Goal: Task Accomplishment & Management: Use online tool/utility

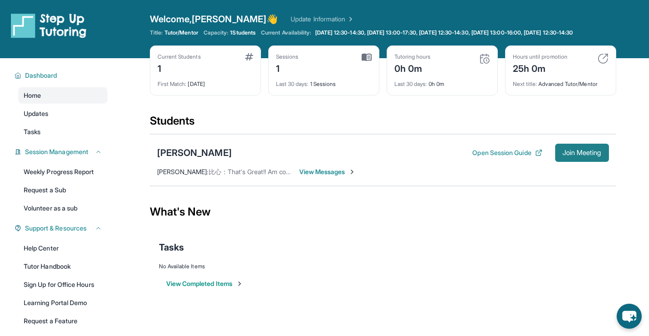
click at [571, 156] on span "Join Meeting" at bounding box center [581, 152] width 39 height 5
click at [566, 156] on span "Join Meeting" at bounding box center [581, 152] width 39 height 5
click at [574, 156] on span "Join Meeting" at bounding box center [581, 152] width 39 height 5
click at [502, 157] on button "Open Session Guide" at bounding box center [507, 152] width 70 height 9
click at [568, 156] on span "Join Meeting" at bounding box center [581, 152] width 39 height 5
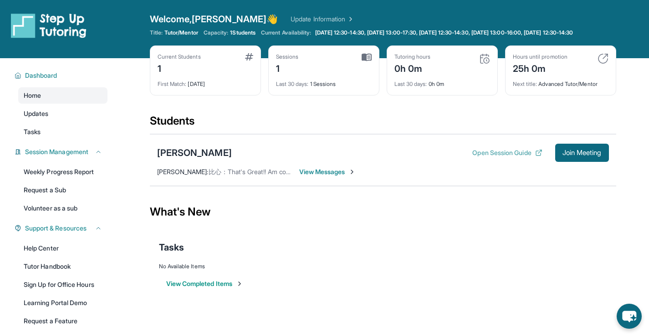
click at [495, 157] on button "Open Session Guide" at bounding box center [507, 152] width 70 height 9
click at [314, 177] on span "View Messages" at bounding box center [327, 172] width 57 height 9
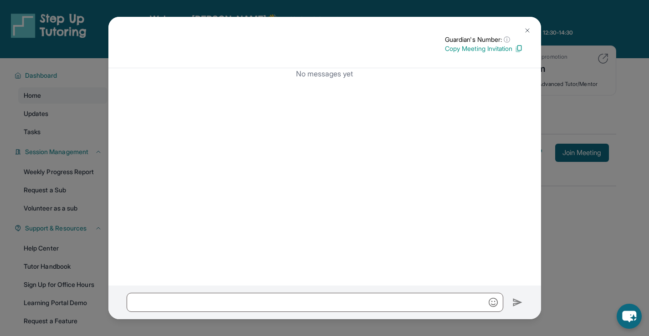
click at [524, 28] on img at bounding box center [526, 30] width 7 height 7
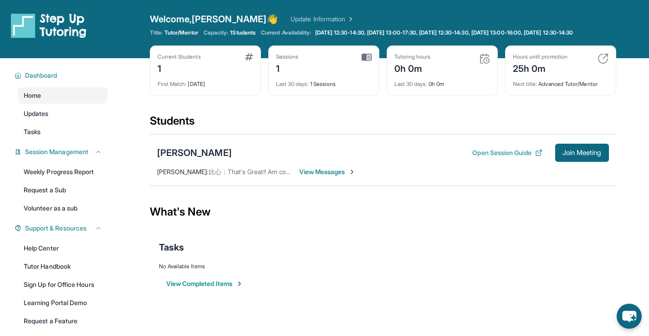
click at [320, 177] on span "View Messages" at bounding box center [327, 172] width 57 height 9
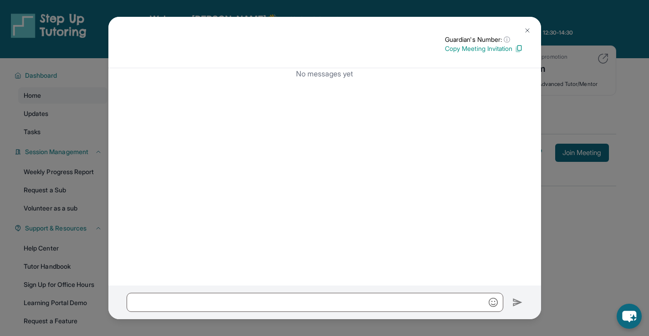
click at [527, 28] on img at bounding box center [526, 30] width 7 height 7
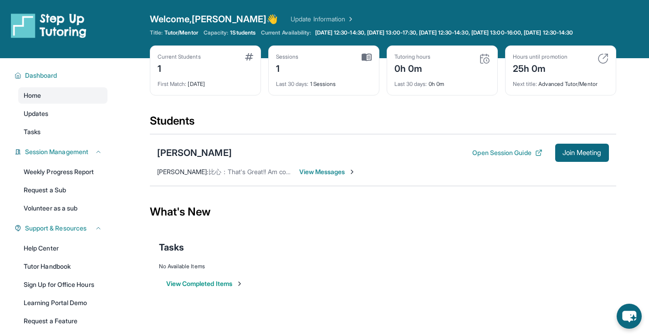
click at [270, 176] on span "比心：That's Great!! Am continuing to familiarize myself with the program and it's…" at bounding box center [448, 172] width 481 height 8
click at [196, 176] on span "[PERSON_NAME] :" at bounding box center [182, 172] width 51 height 8
click at [245, 176] on span "比心：That's Great!! Am continuing to familiarize myself with the program and it's…" at bounding box center [448, 172] width 481 height 8
click at [274, 176] on span "比心：That's Great!! Am continuing to familiarize myself with the program and it's…" at bounding box center [448, 172] width 481 height 8
click at [324, 177] on span "View Messages" at bounding box center [327, 172] width 57 height 9
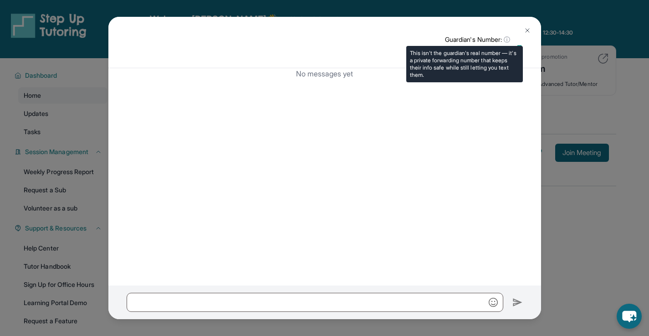
click at [507, 36] on span "ⓘ" at bounding box center [506, 39] width 6 height 9
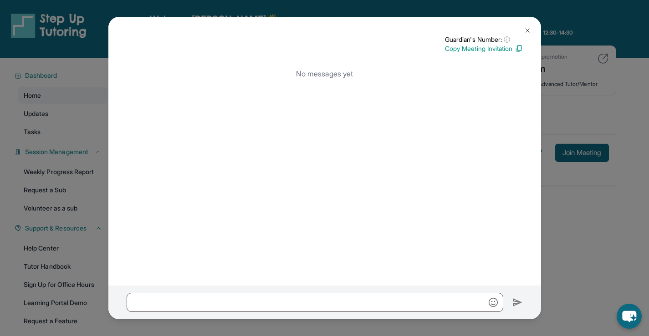
click at [528, 30] on img at bounding box center [526, 30] width 7 height 7
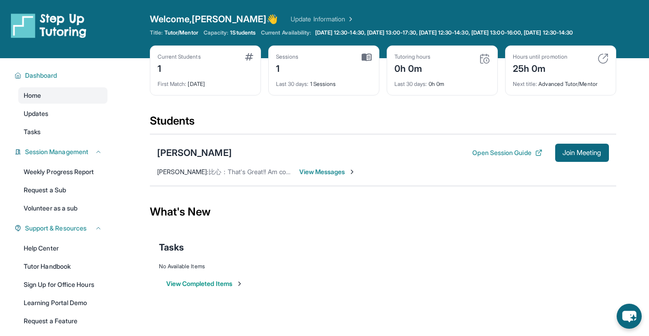
click at [248, 175] on span "比心：That's Great!! Am continuing to familiarize myself with the program and it's…" at bounding box center [448, 172] width 481 height 8
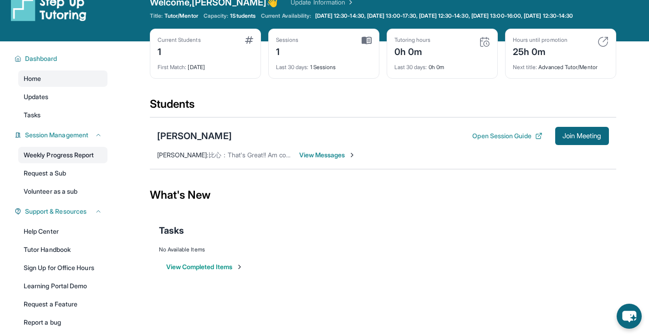
scroll to position [46, 0]
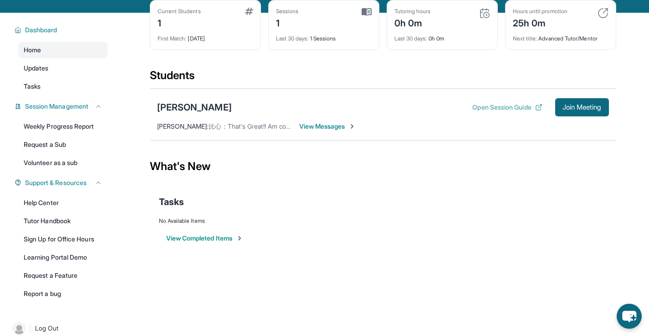
click at [520, 112] on button "Open Session Guide" at bounding box center [507, 107] width 70 height 9
click at [645, 81] on main "Current Students 1 First Match : [DATE] Sessions 1 Last 30 days : 1 Sessions Tu…" at bounding box center [383, 139] width 532 height 252
click at [625, 71] on main "Current Students 1 First Match : [DATE] Sessions 1 Last 30 days : 1 Sessions Tu…" at bounding box center [383, 139] width 532 height 252
click at [591, 110] on span "Join Meeting" at bounding box center [581, 107] width 39 height 5
